Goal: Information Seeking & Learning: Learn about a topic

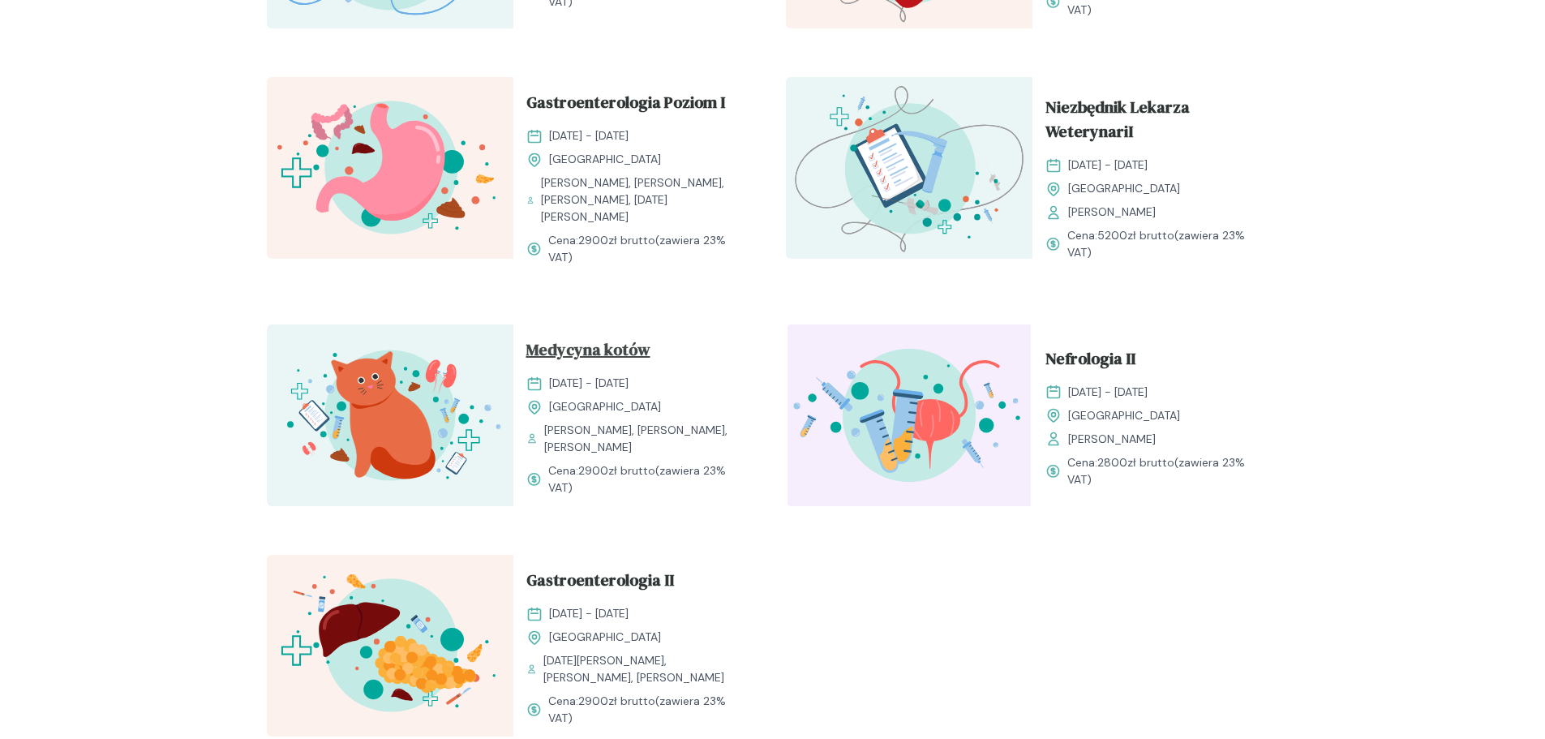
scroll to position [1703, 0]
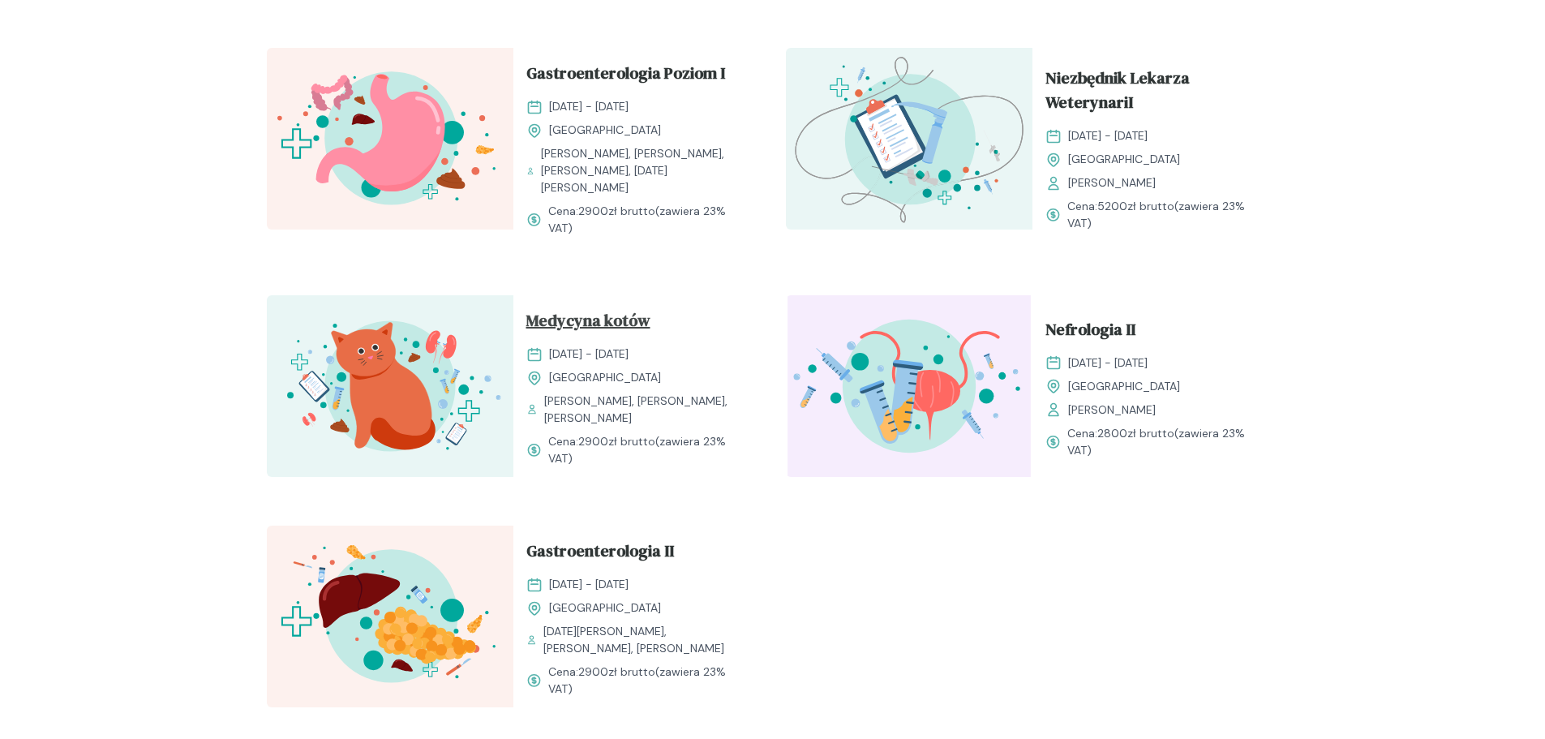
click at [625, 324] on span "Medycyna kotów" at bounding box center [588, 323] width 124 height 31
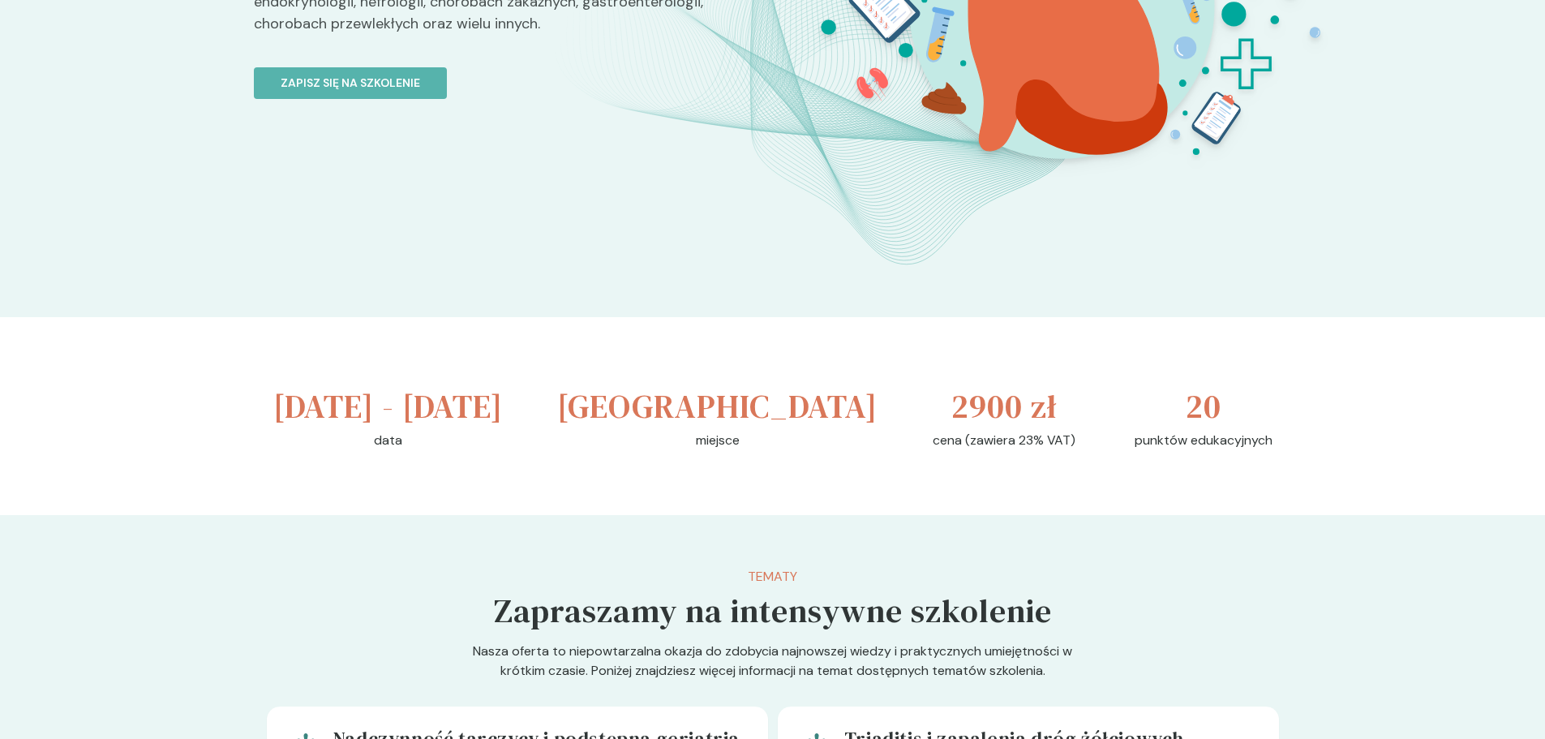
scroll to position [324, 0]
drag, startPoint x: 920, startPoint y: 397, endPoint x: 1028, endPoint y: 386, distance: 108.5
click at [1028, 386] on div at bounding box center [1058, 106] width 576 height 633
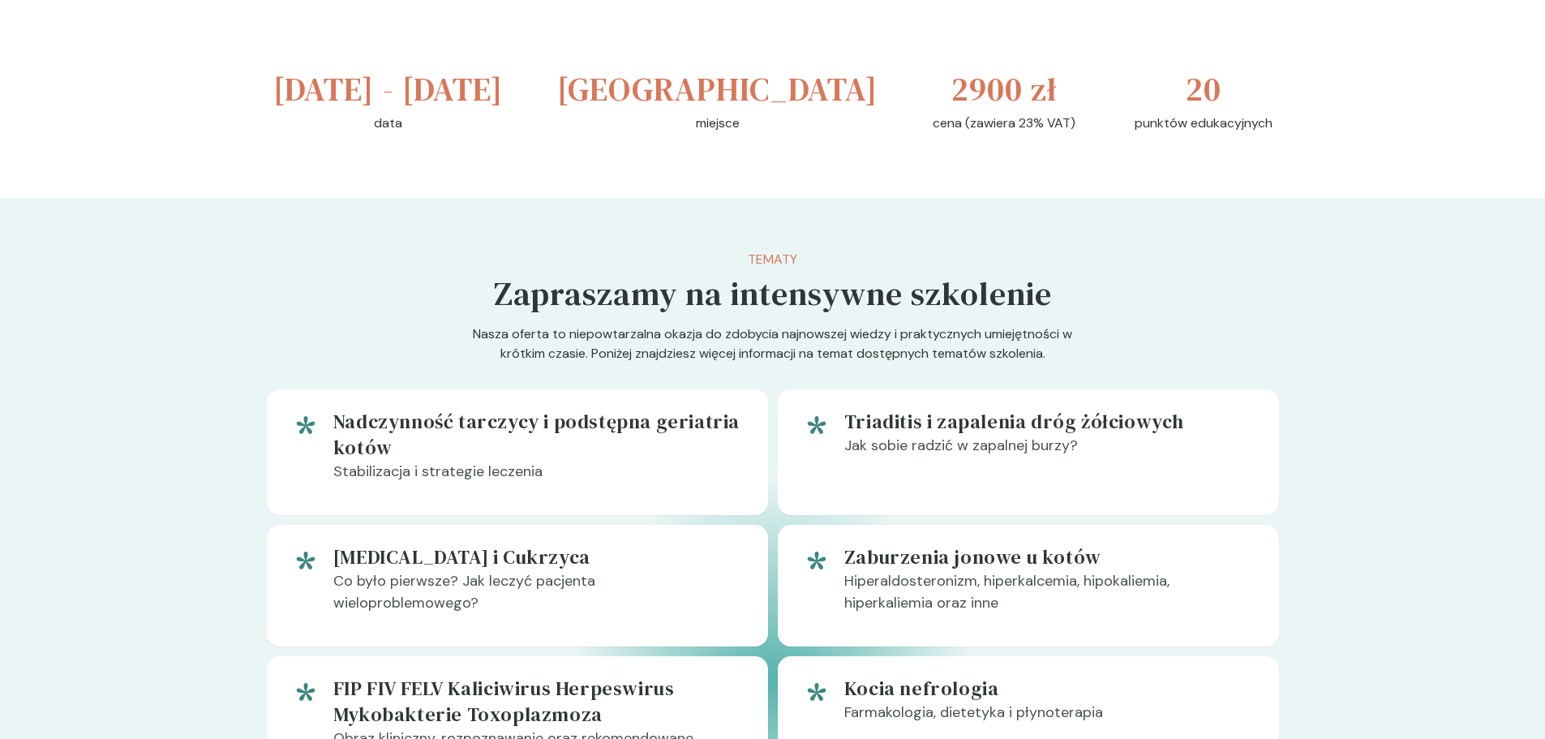
scroll to position [649, 0]
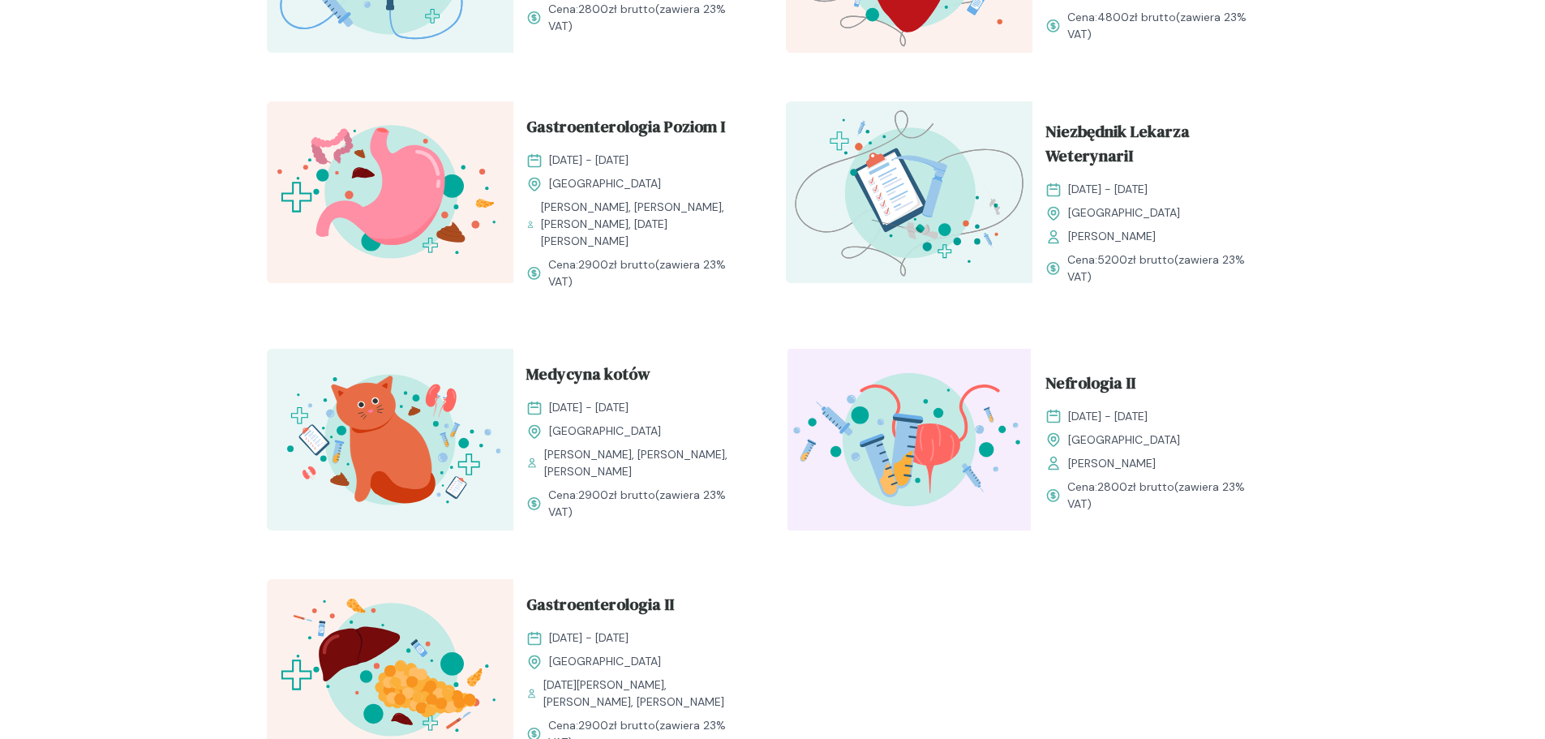
scroll to position [1622, 0]
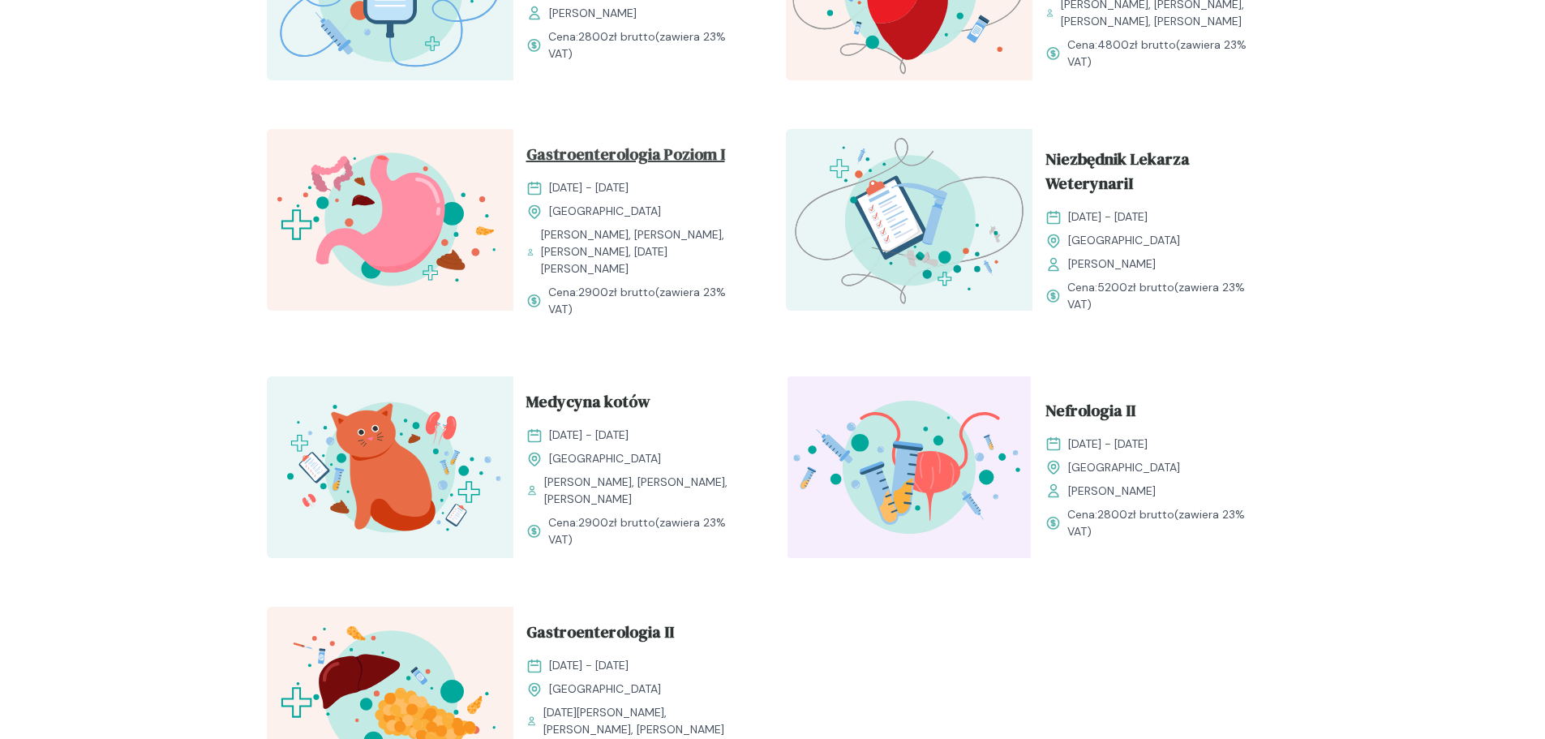
click at [676, 173] on span "Gastroenterologia Poziom I" at bounding box center [625, 157] width 199 height 31
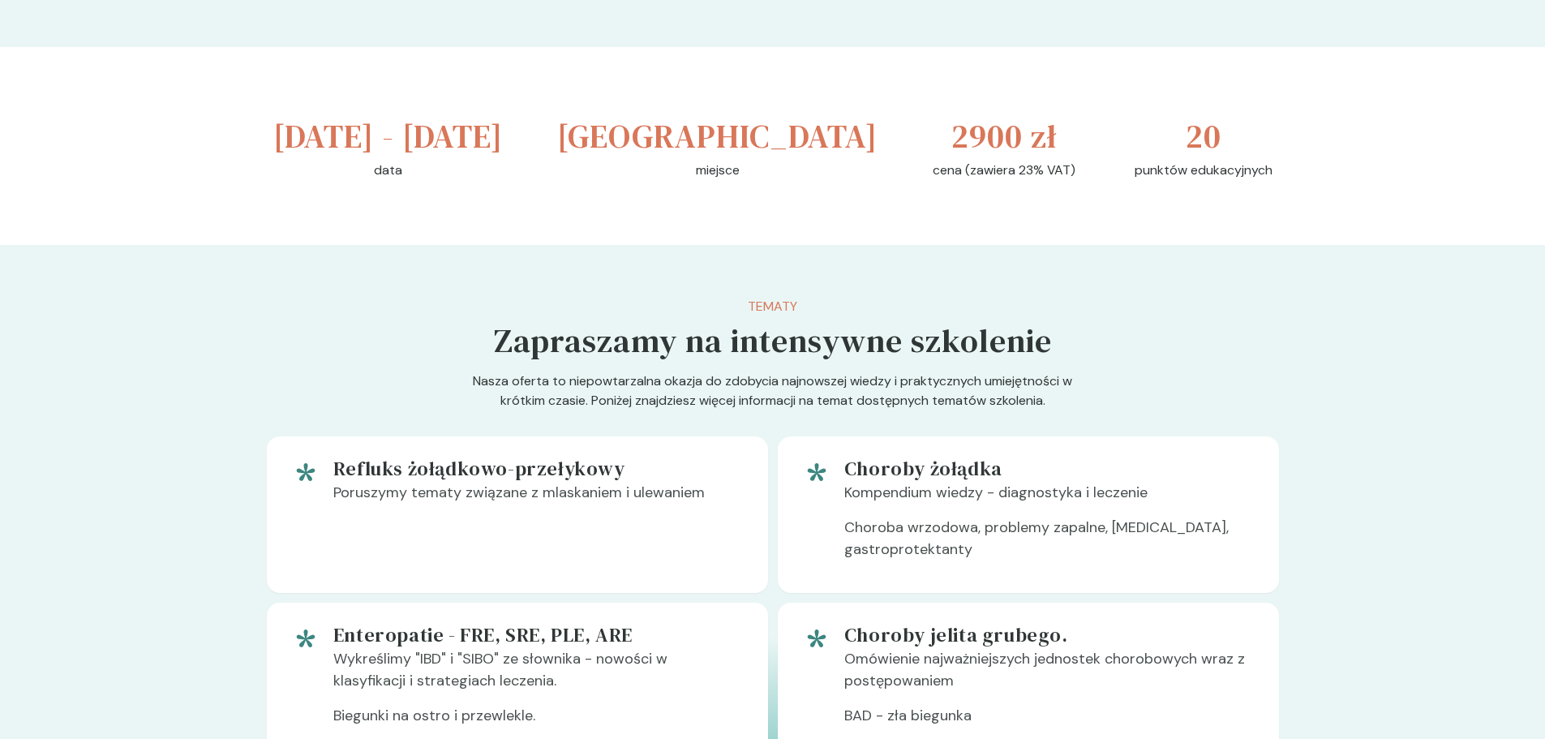
scroll to position [811, 0]
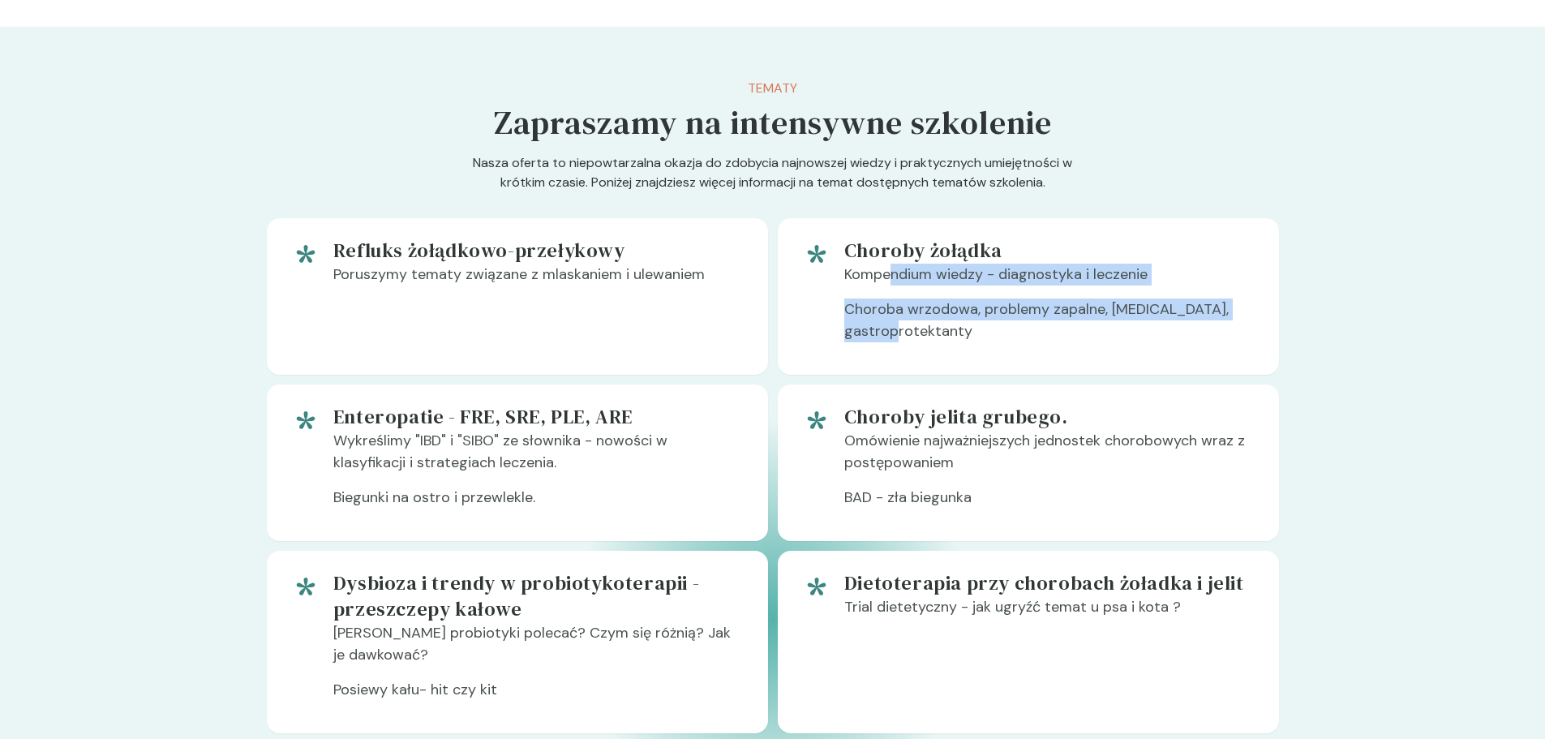
drag, startPoint x: 887, startPoint y: 287, endPoint x: 908, endPoint y: 322, distance: 40.8
click at [908, 322] on div "Choroby żołądka Kompendium wiedzy - diagnostyka i leczenie Choroba wrzodowa, pr…" at bounding box center [1048, 297] width 409 height 118
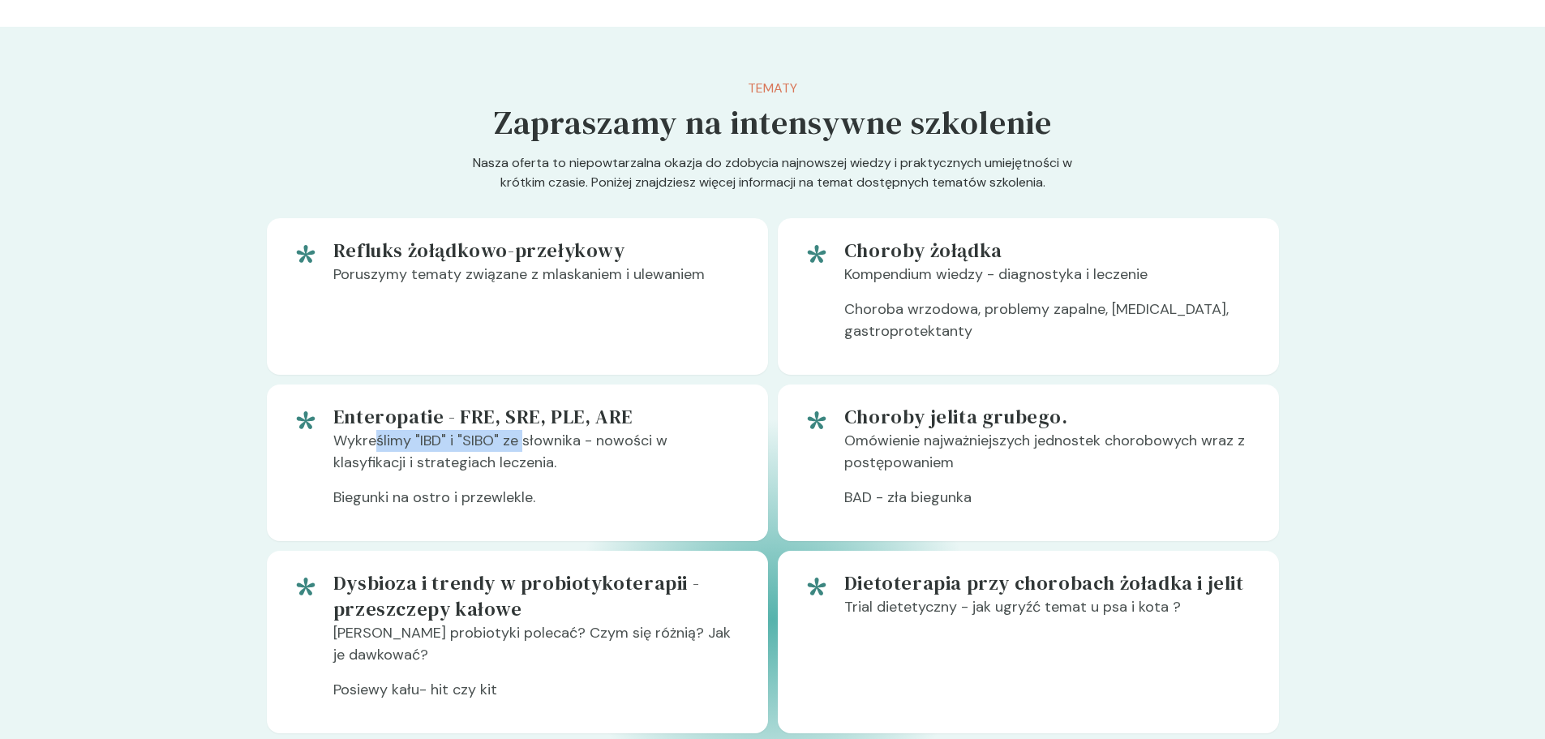
drag, startPoint x: 375, startPoint y: 447, endPoint x: 519, endPoint y: 435, distance: 144.9
click at [519, 435] on p "Wykreślimy "IBD" i "SIBO" ze słownika - nowości w klasyfikacji i strategiach le…" at bounding box center [537, 458] width 409 height 57
drag, startPoint x: 609, startPoint y: 411, endPoint x: 461, endPoint y: 414, distance: 147.6
click at [461, 414] on h5 "Enteropatie - FRE, SRE, PLE, ARE" at bounding box center [537, 417] width 409 height 26
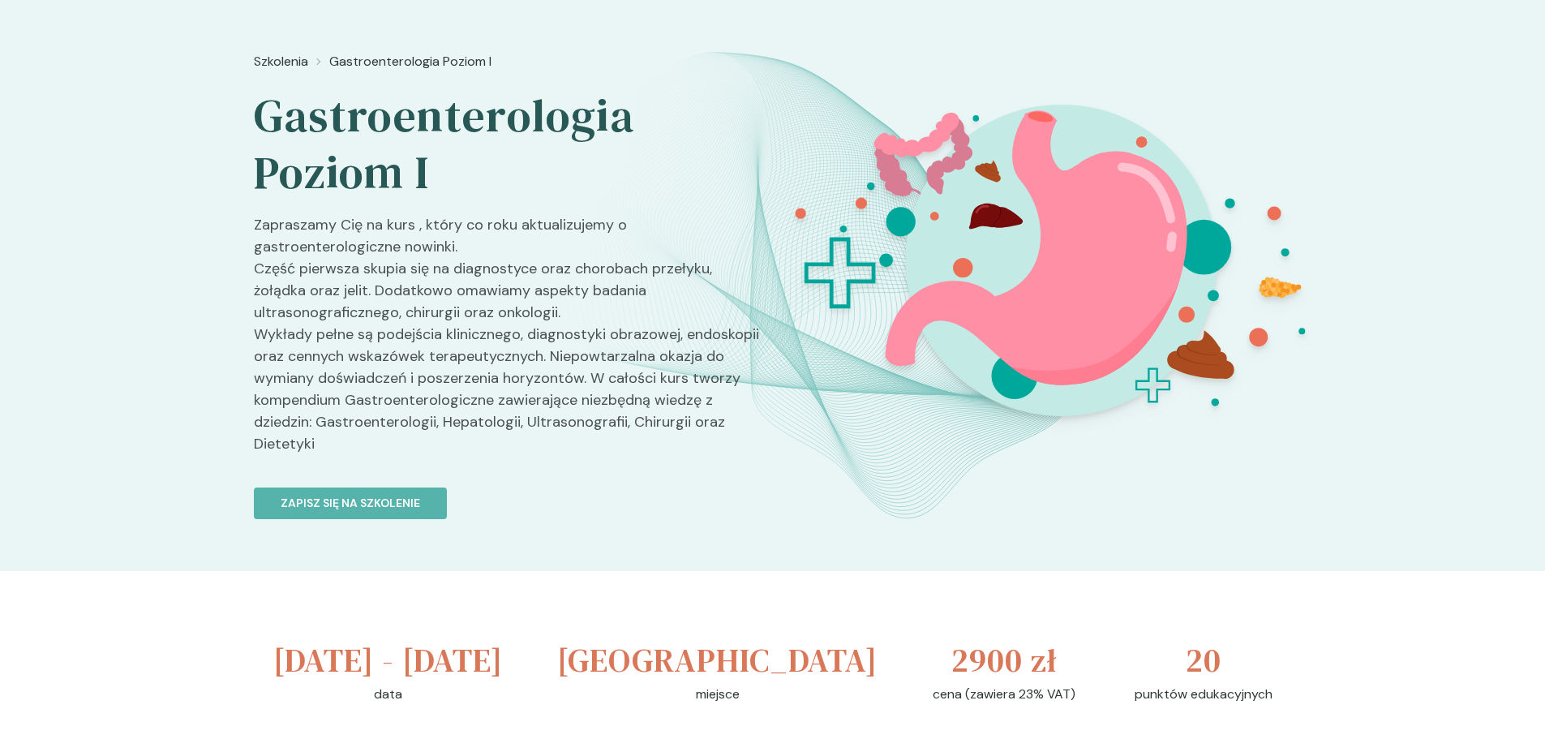
scroll to position [162, 0]
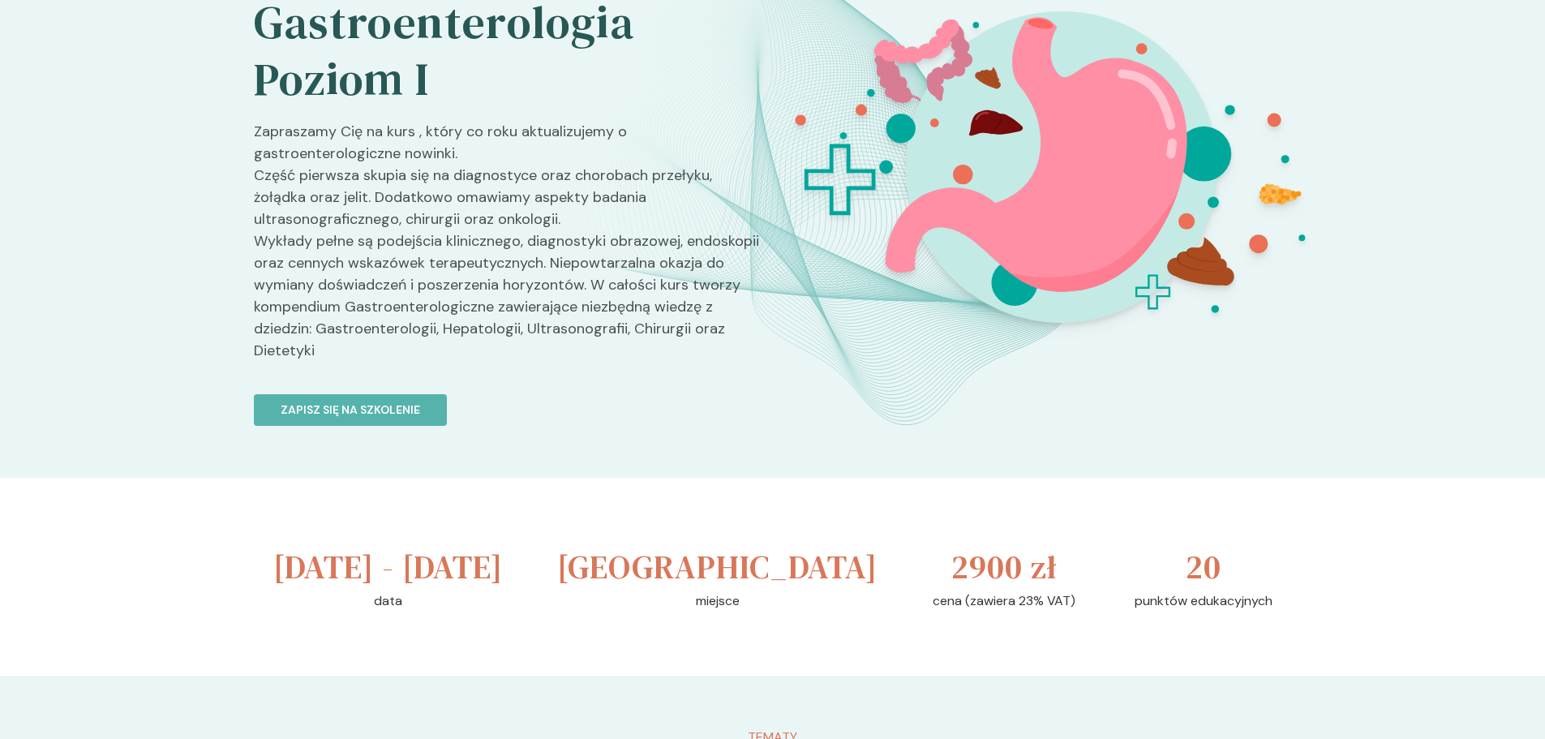
scroll to position [1622, 0]
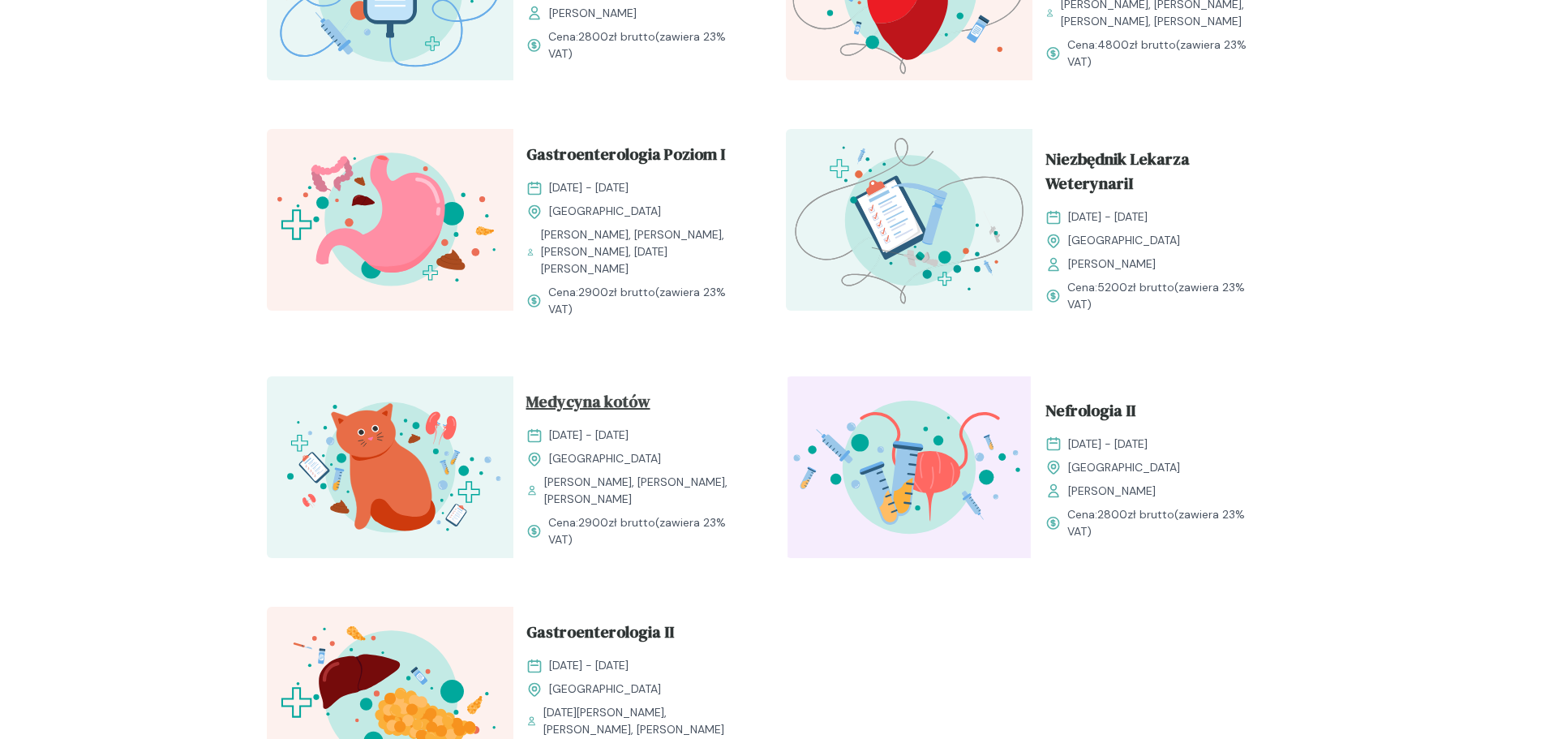
click at [618, 409] on span "Medycyna kotów" at bounding box center [588, 404] width 124 height 31
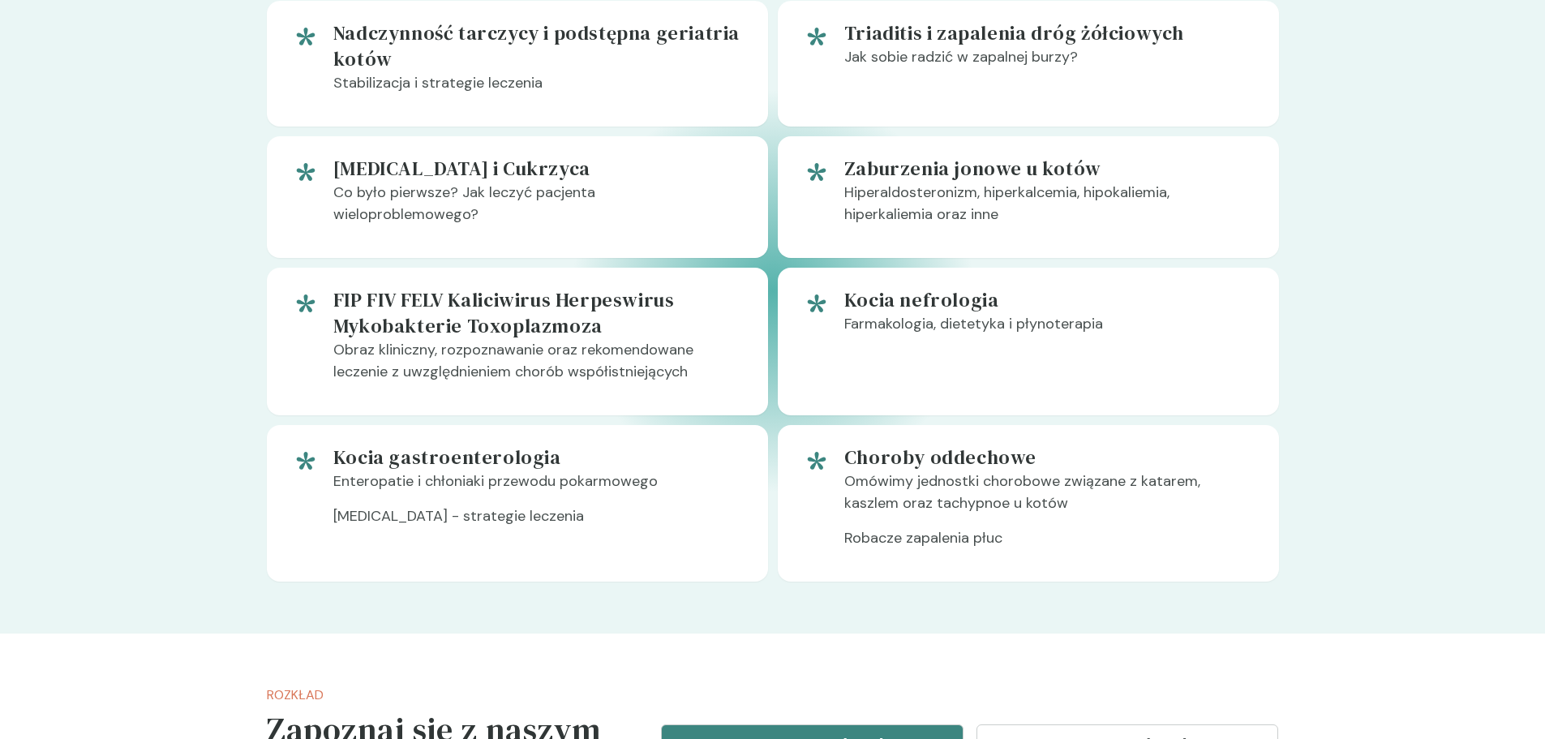
scroll to position [1054, 0]
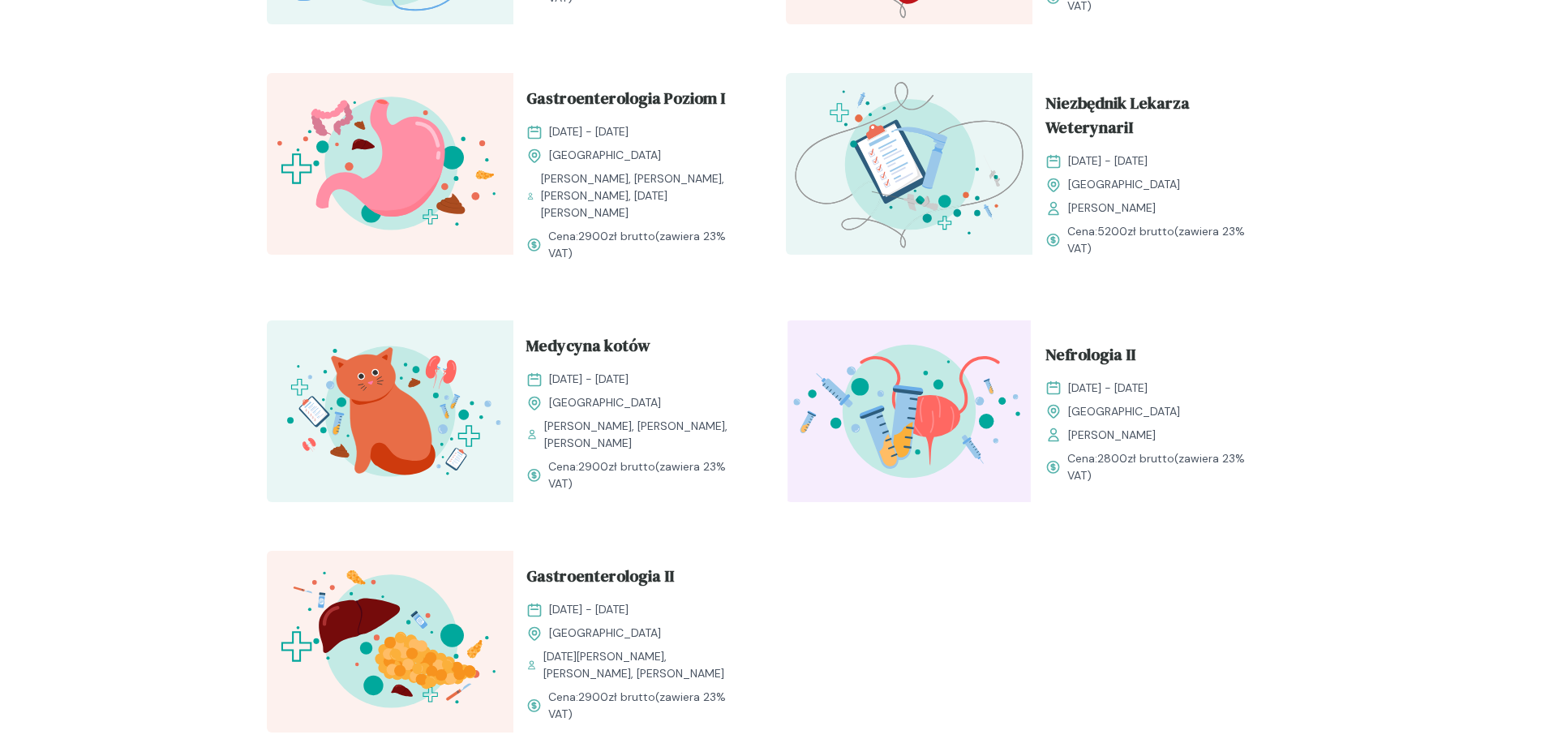
scroll to position [1703, 0]
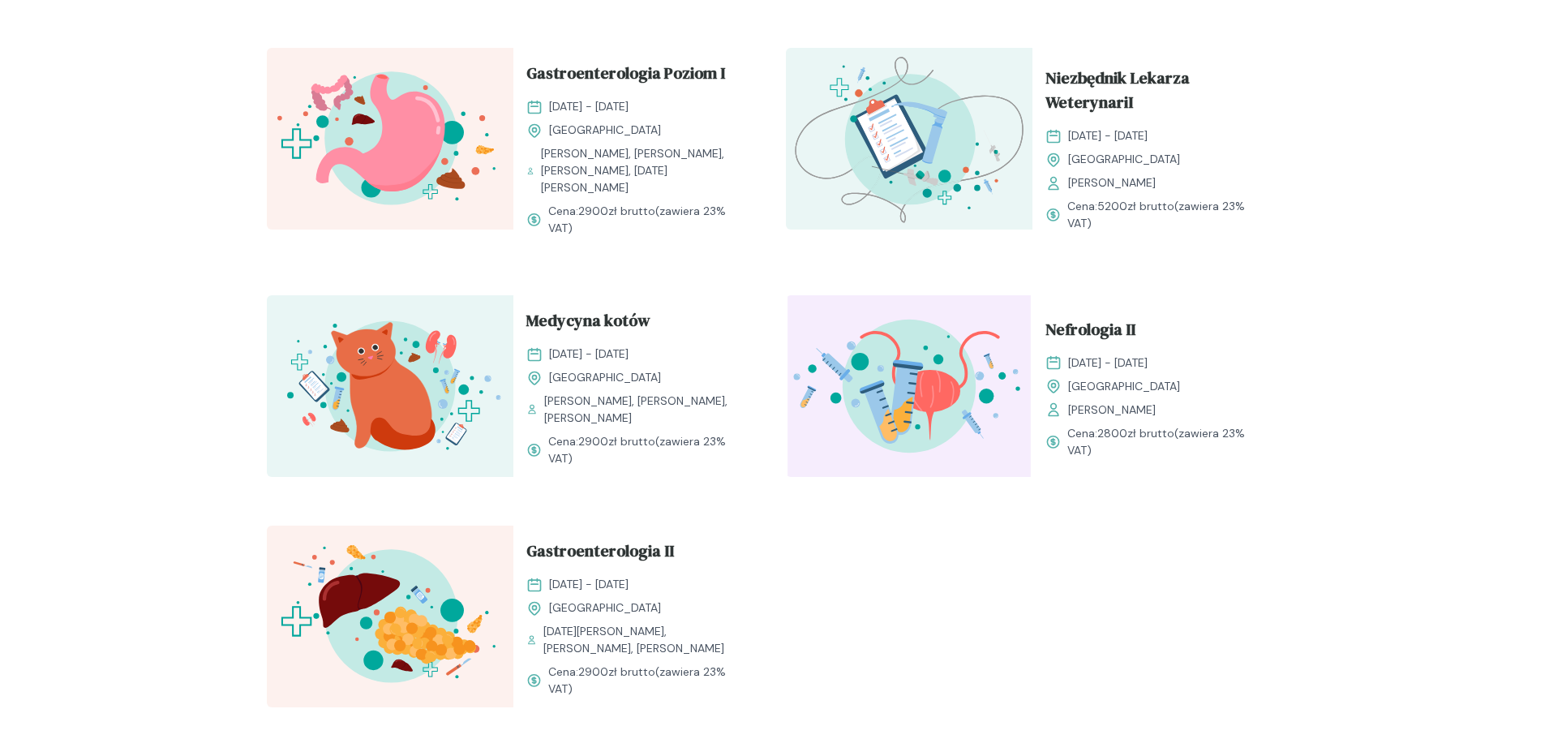
drag, startPoint x: 581, startPoint y: 449, endPoint x: 654, endPoint y: 444, distance: 73.2
click at [654, 444] on span "2900 zł brutto" at bounding box center [616, 441] width 77 height 15
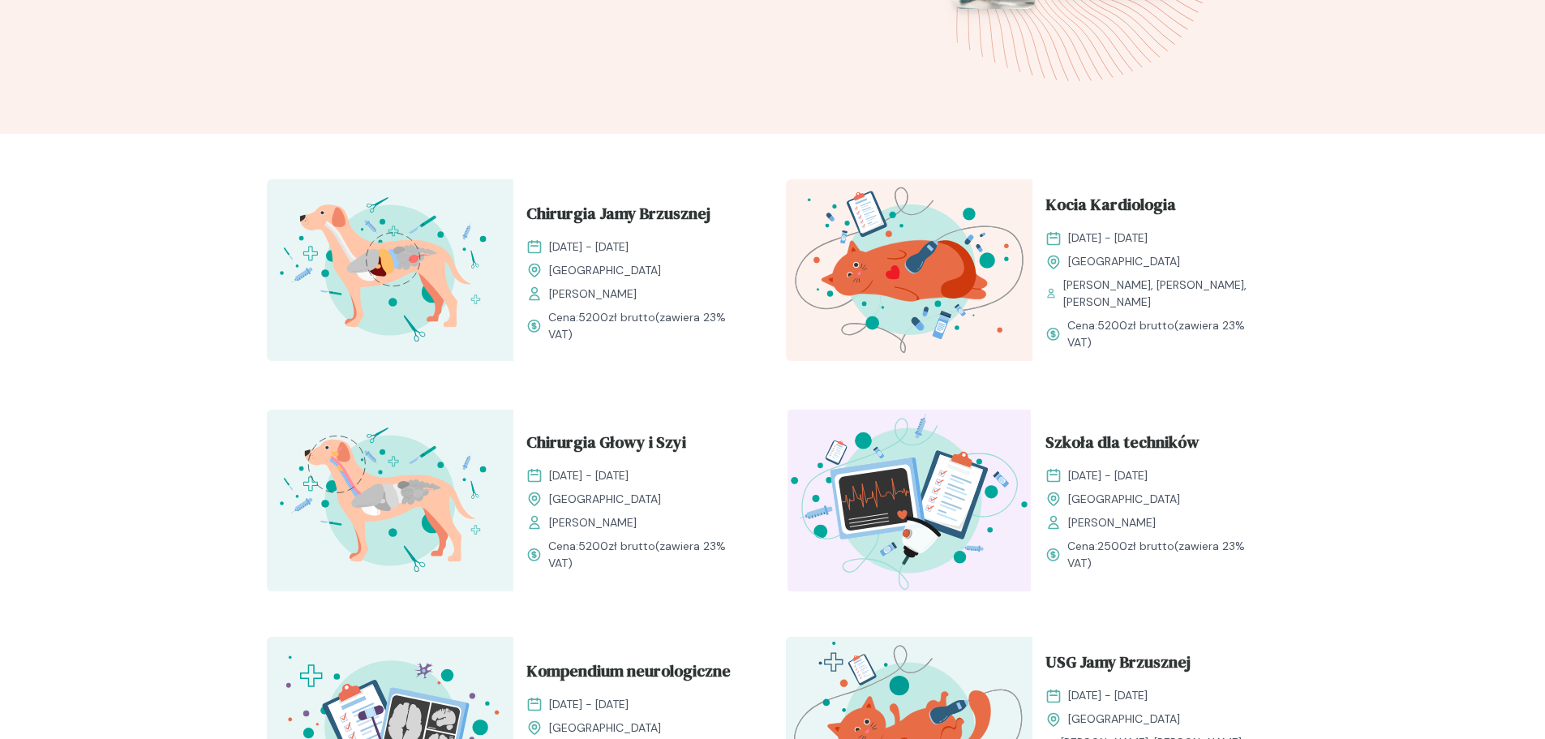
scroll to position [406, 0]
